Goal: Task Accomplishment & Management: Manage account settings

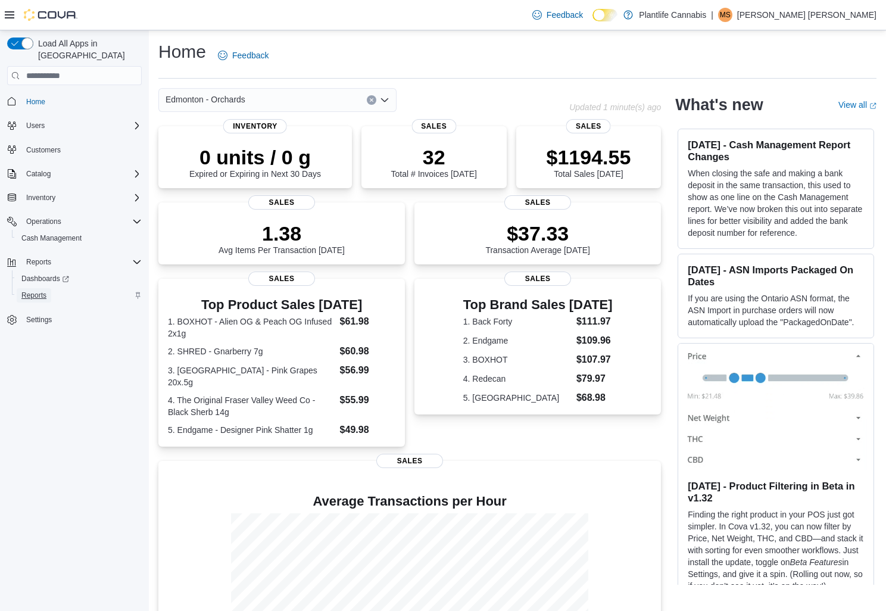
click at [22, 290] on span "Reports" at bounding box center [33, 295] width 25 height 10
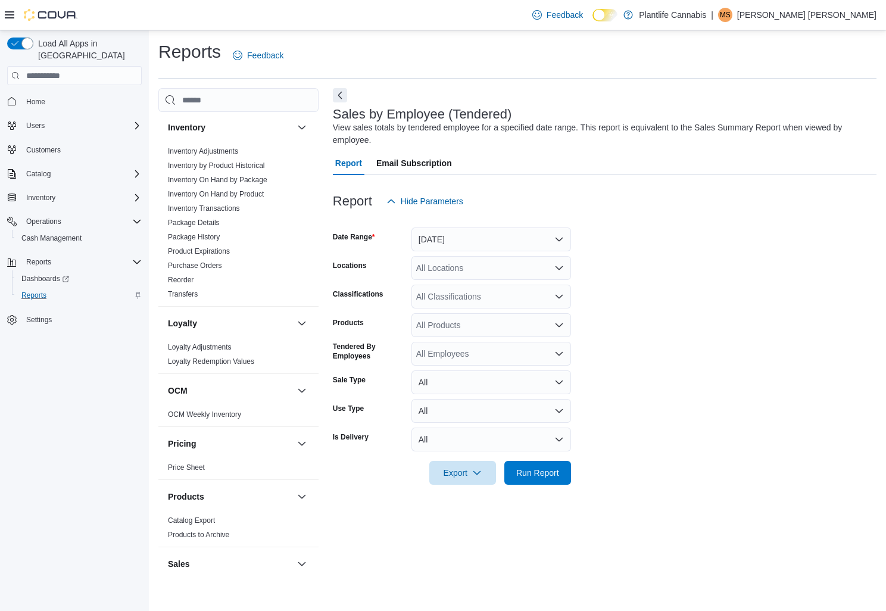
scroll to position [555, 0]
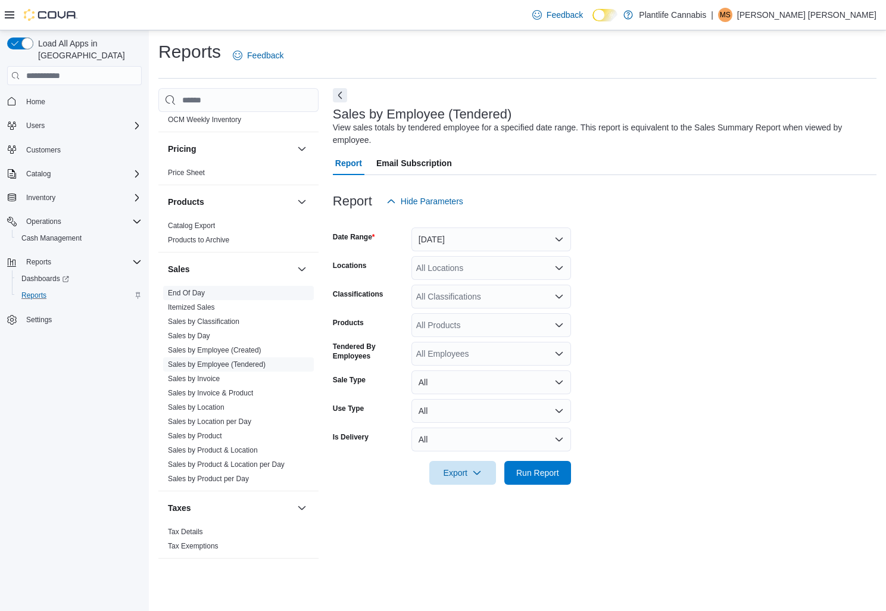
click at [192, 292] on link "End Of Day" at bounding box center [186, 293] width 37 height 8
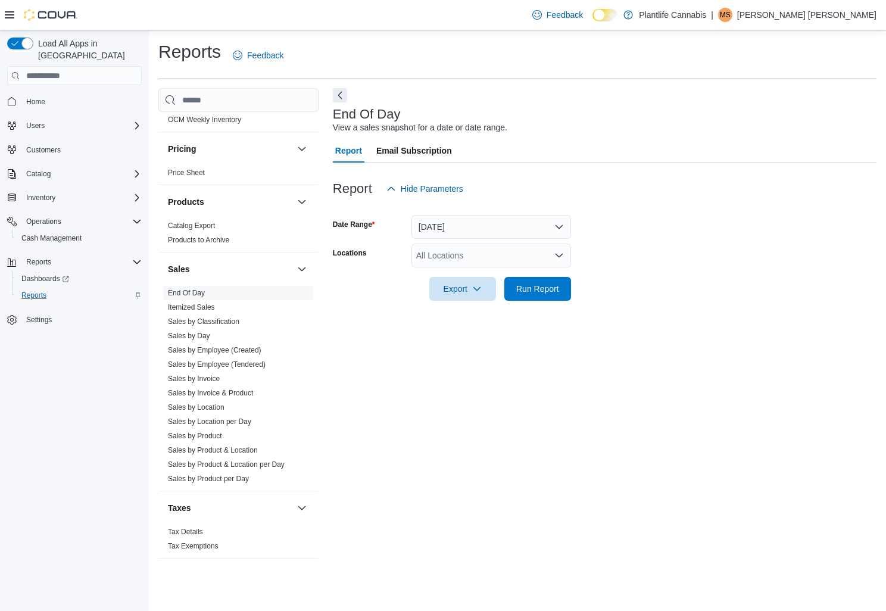
drag, startPoint x: 461, startPoint y: 254, endPoint x: 480, endPoint y: 265, distance: 22.5
click at [461, 254] on div "All Locations" at bounding box center [491, 255] width 160 height 24
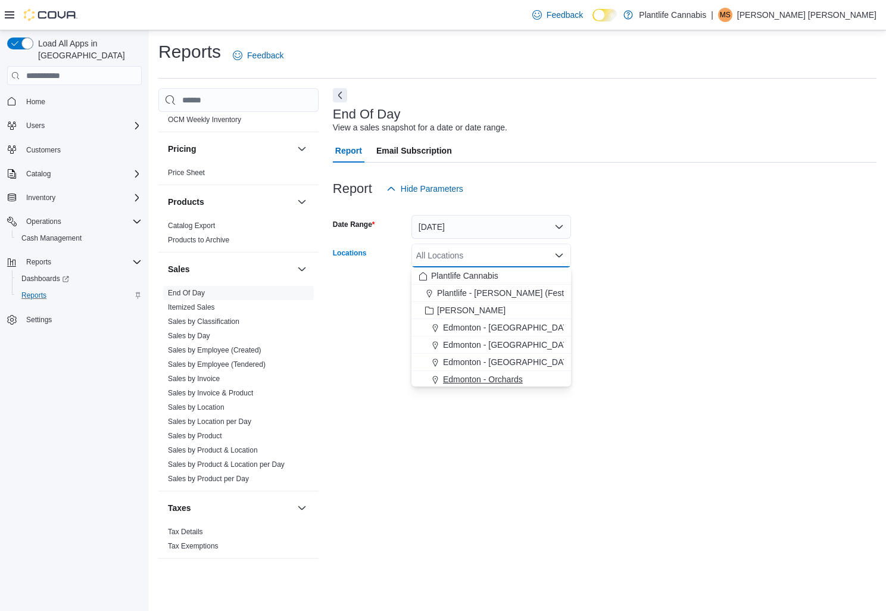
click at [504, 375] on span "Edmonton - Orchards" at bounding box center [483, 379] width 80 height 12
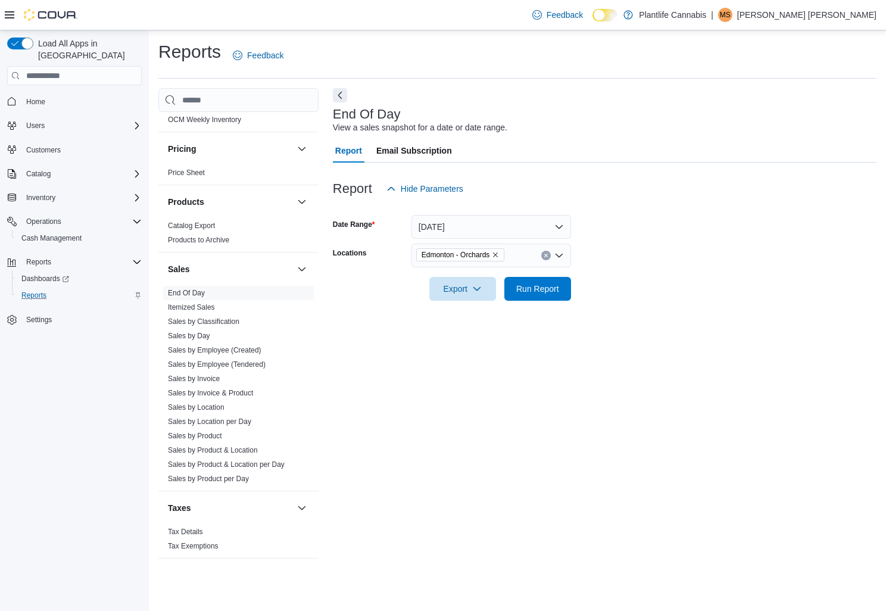
click at [483, 90] on div "End Of Day View a sales snapshot for a date or date range. Report Email Subscri…" at bounding box center [604, 329] width 543 height 482
click at [336, 93] on button "Next" at bounding box center [340, 95] width 14 height 14
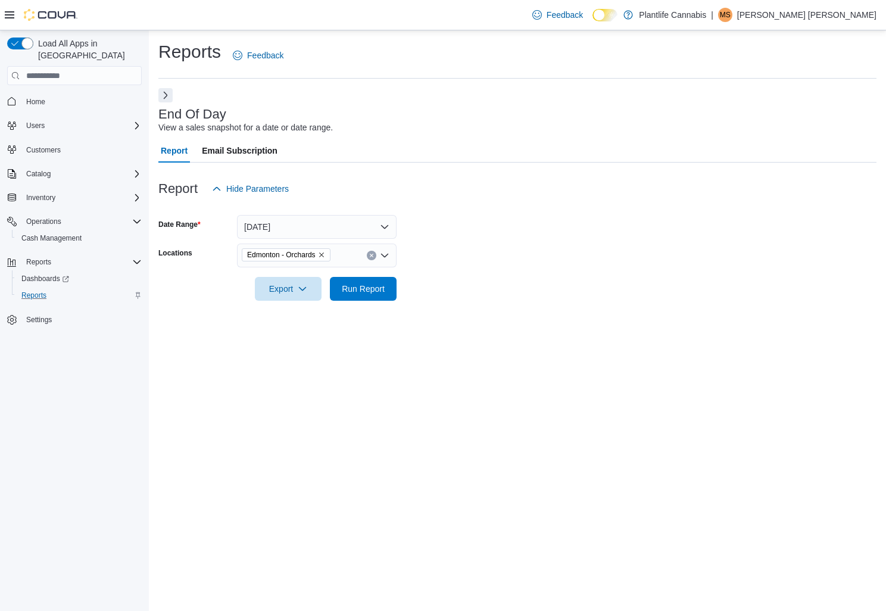
click at [13, 14] on icon at bounding box center [10, 14] width 10 height 7
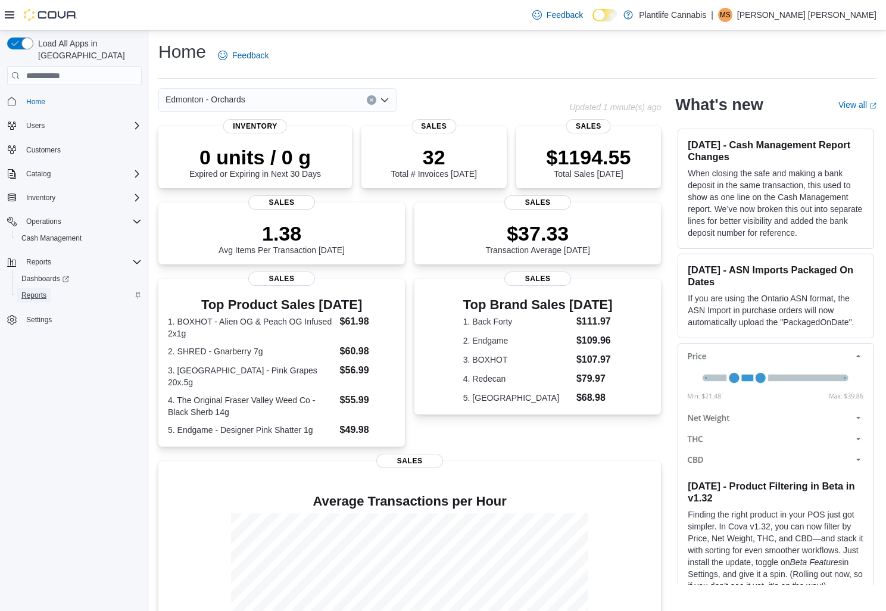
click at [36, 290] on span "Reports" at bounding box center [33, 295] width 25 height 10
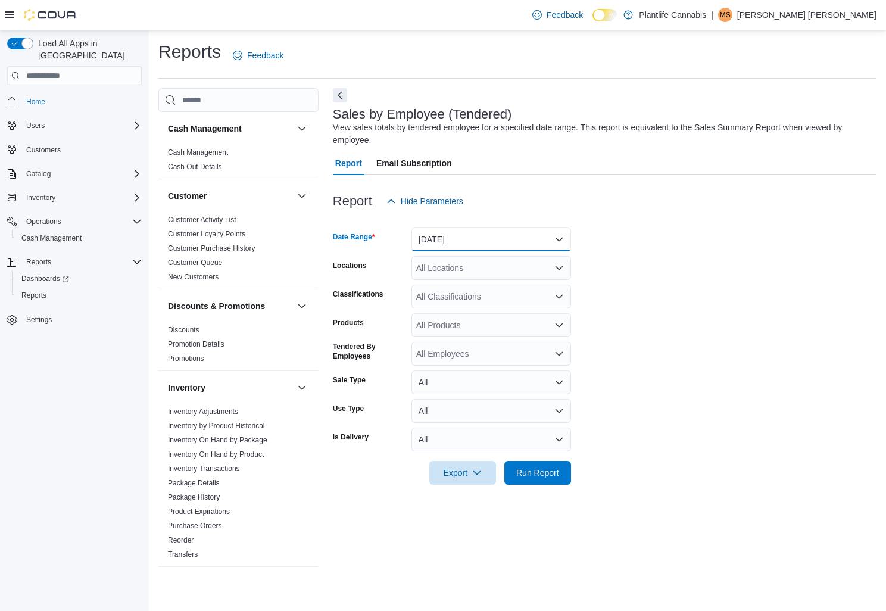
click at [476, 232] on button "Yesterday" at bounding box center [491, 239] width 160 height 24
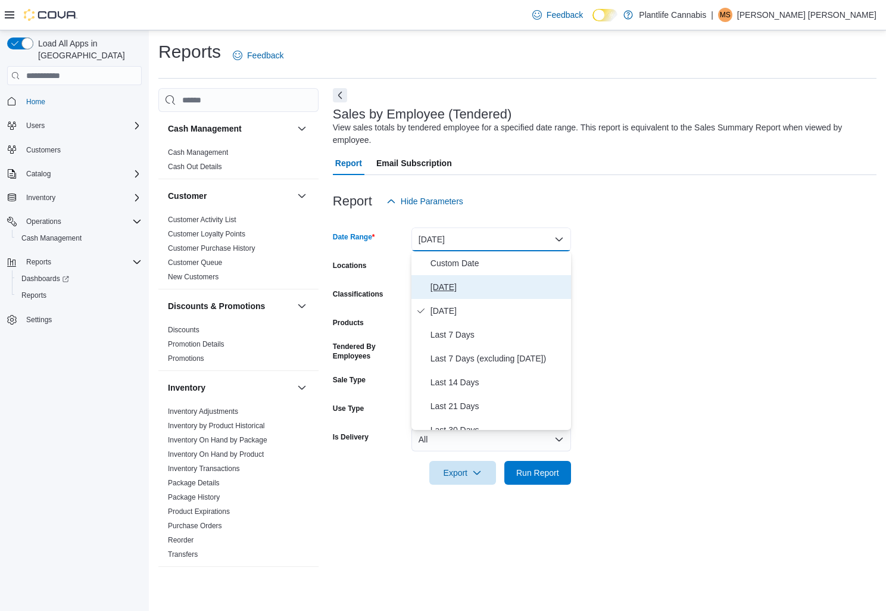
drag, startPoint x: 450, startPoint y: 288, endPoint x: 455, endPoint y: 277, distance: 11.7
click at [450, 288] on span "Today" at bounding box center [498, 287] width 136 height 14
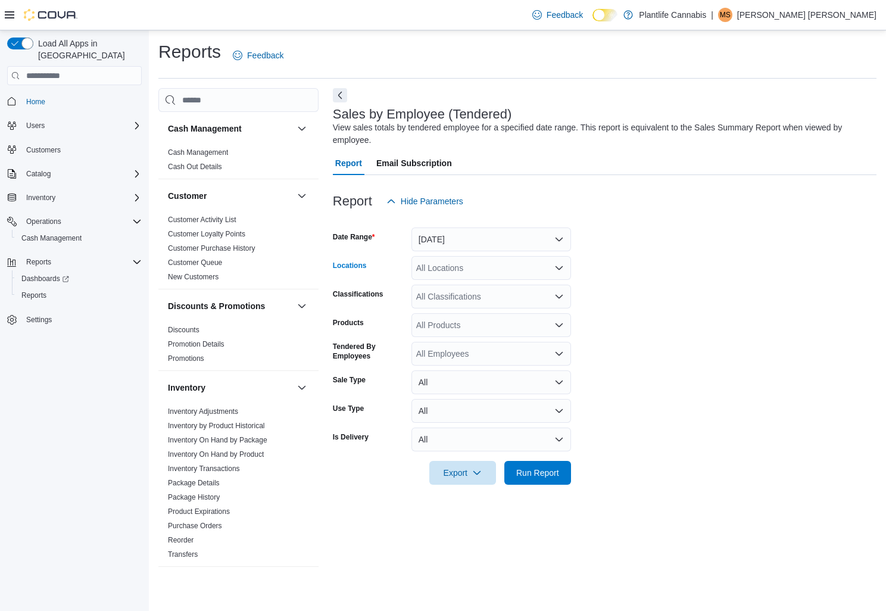
click at [460, 267] on div "All Locations" at bounding box center [491, 268] width 160 height 24
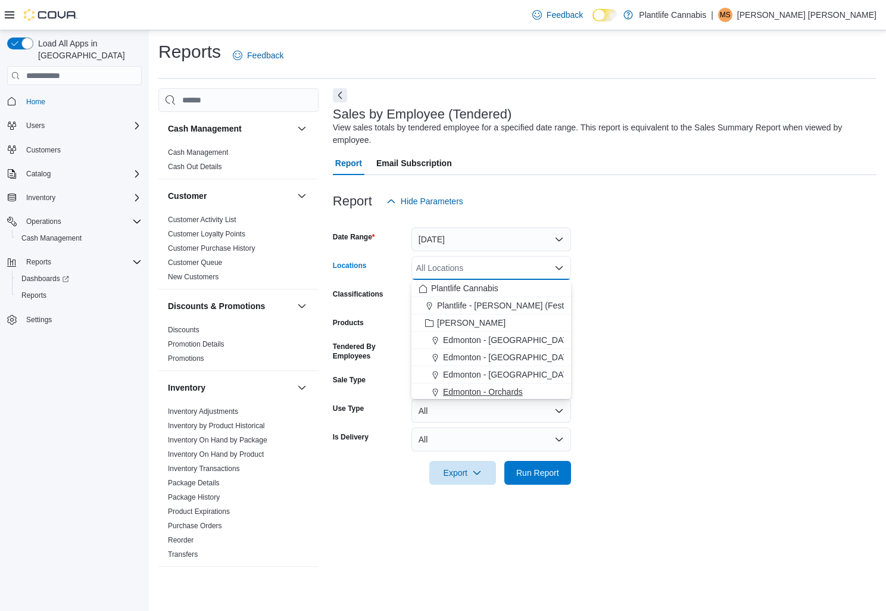
click at [470, 389] on span "Edmonton - Orchards" at bounding box center [483, 392] width 80 height 12
click at [551, 461] on span "Run Report" at bounding box center [537, 473] width 52 height 24
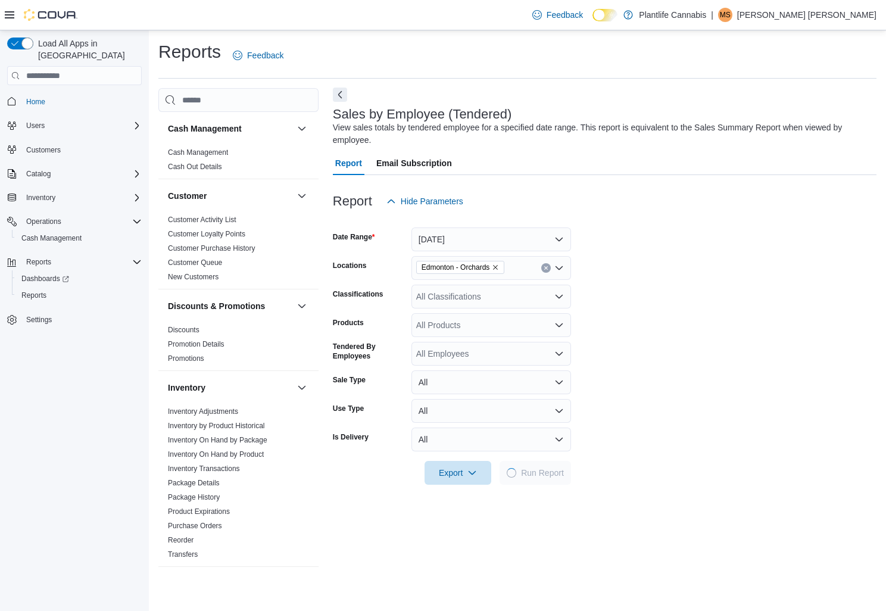
click at [336, 96] on button "Next" at bounding box center [340, 95] width 14 height 14
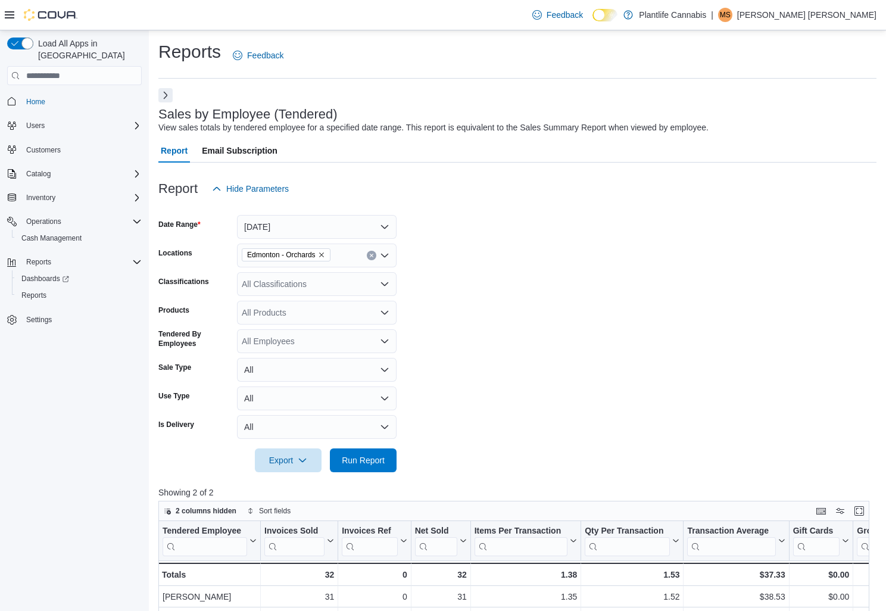
click at [11, 14] on icon at bounding box center [10, 14] width 10 height 7
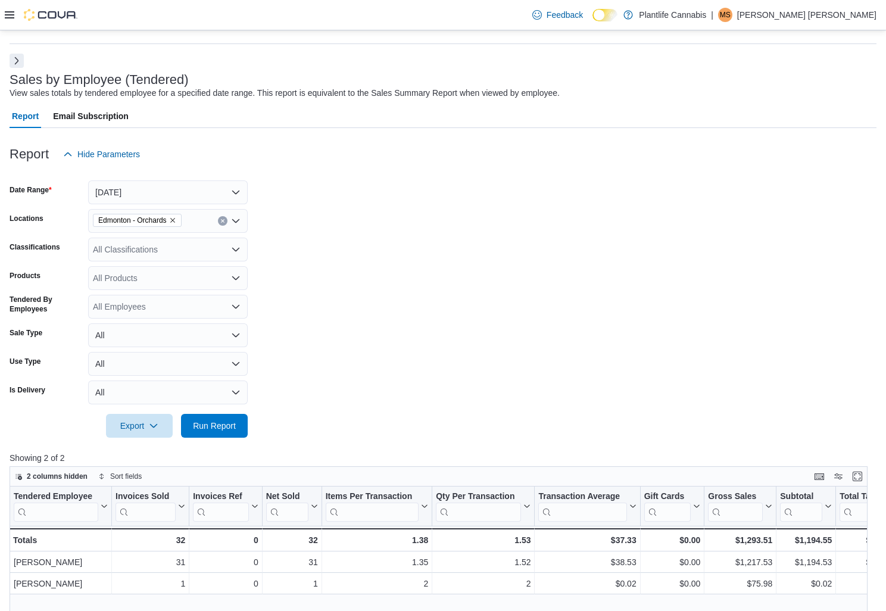
scroll to position [22, 0]
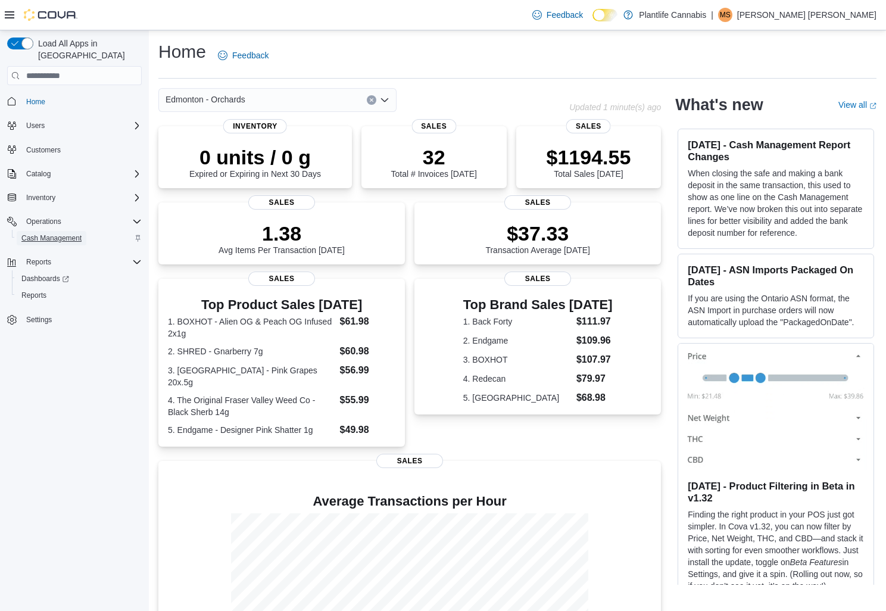
click at [52, 233] on span "Cash Management" at bounding box center [51, 238] width 60 height 10
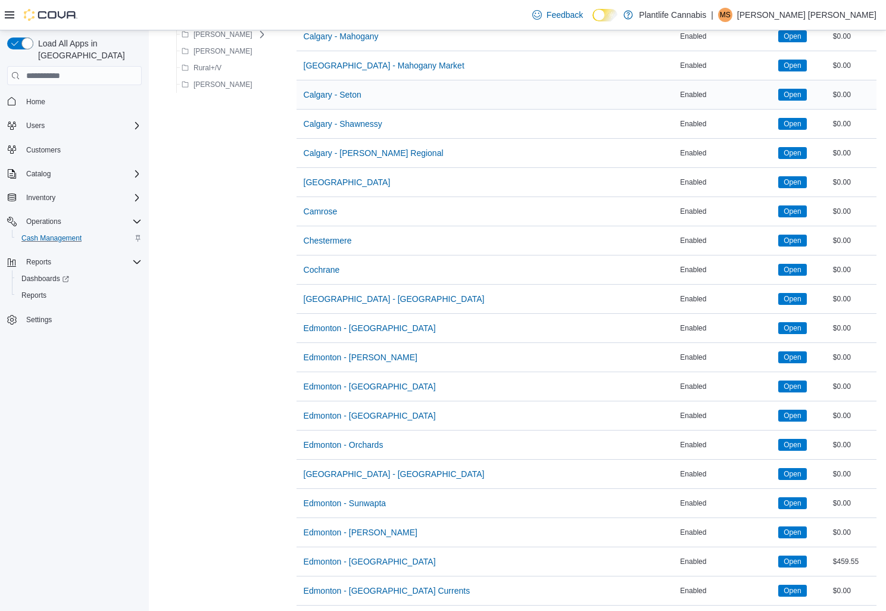
scroll to position [232, 0]
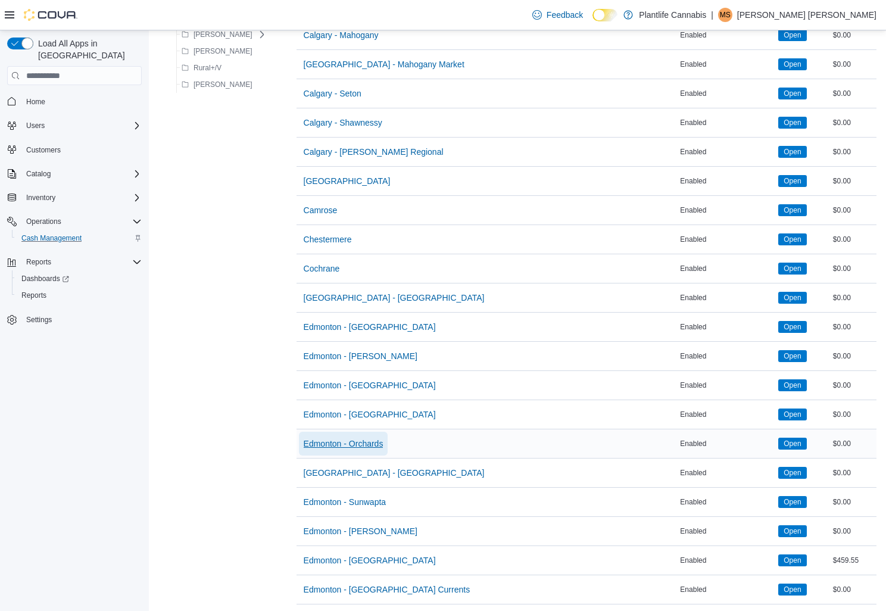
click at [360, 445] on span "Edmonton - Orchards" at bounding box center [344, 444] width 80 height 12
